Goal: Task Accomplishment & Management: Use online tool/utility

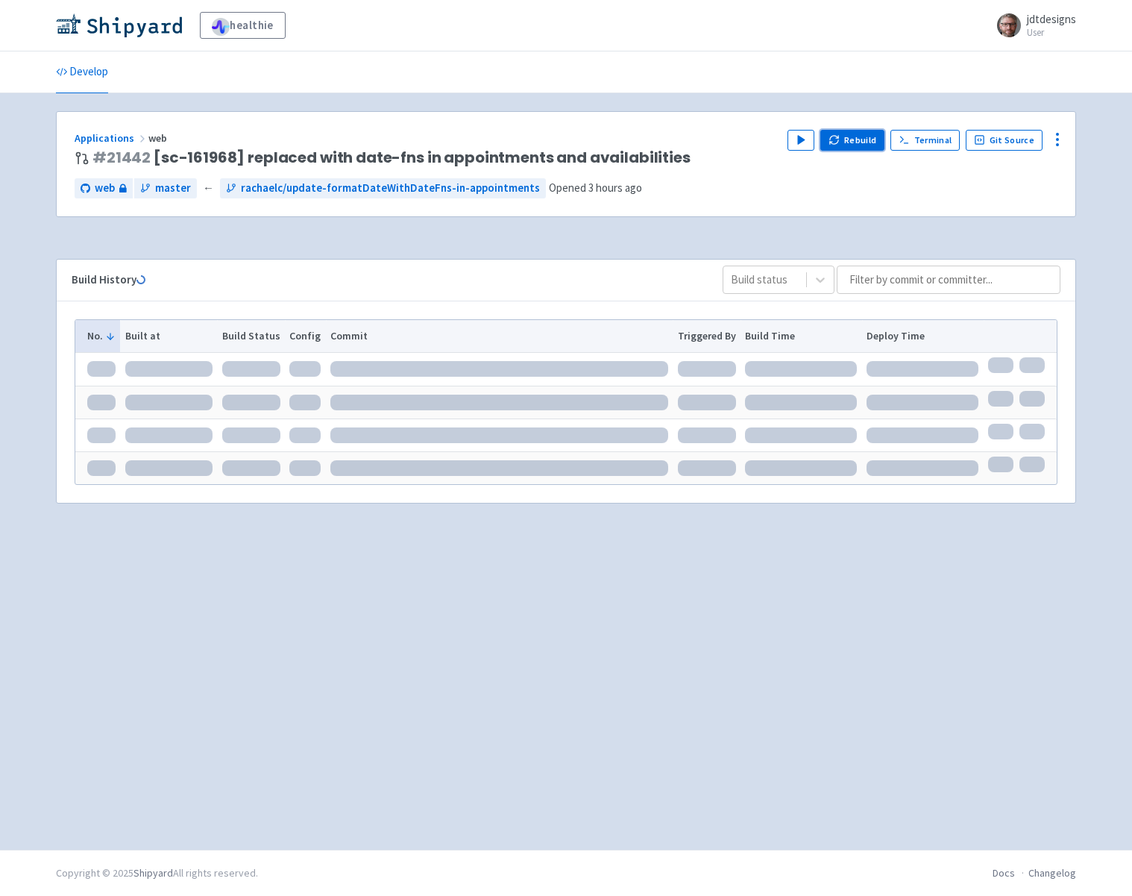
click at [841, 148] on button "Rebuild" at bounding box center [853, 140] width 64 height 21
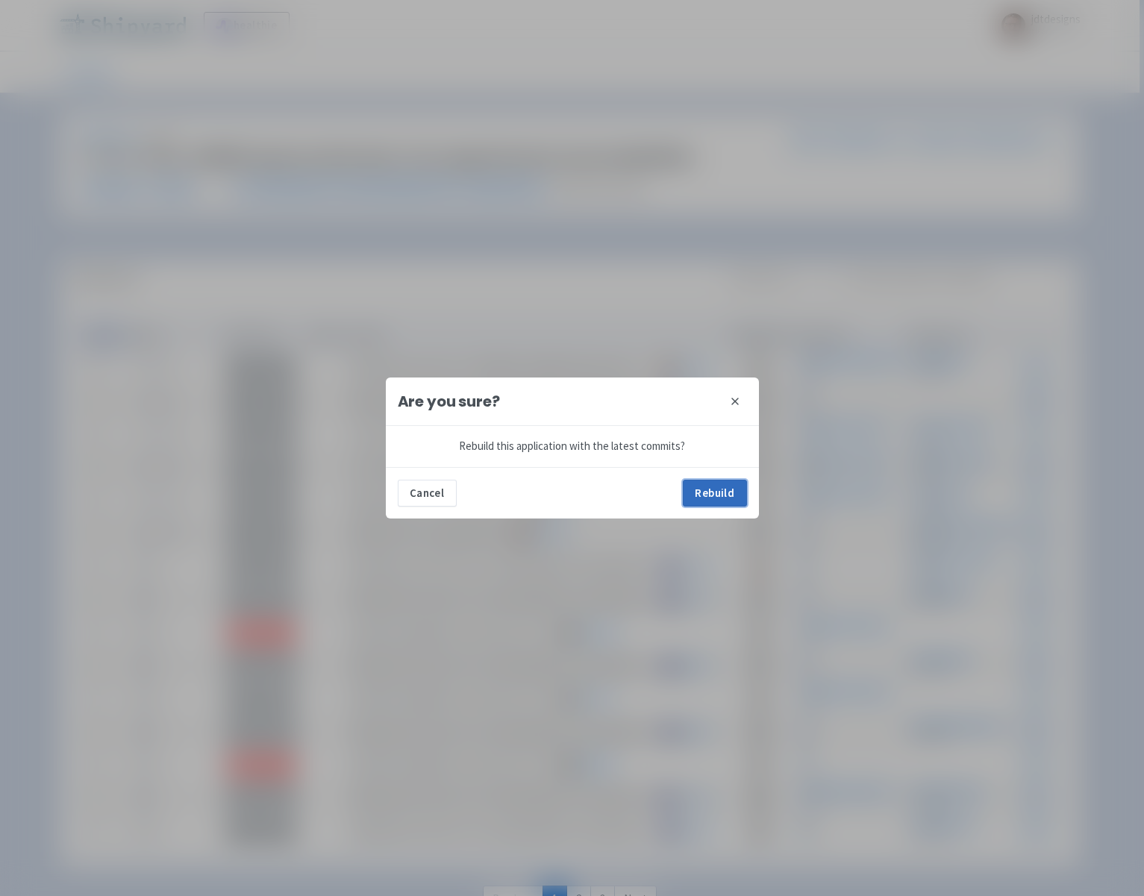
click at [712, 482] on button "Rebuild" at bounding box center [715, 493] width 64 height 27
